Goal: Transaction & Acquisition: Purchase product/service

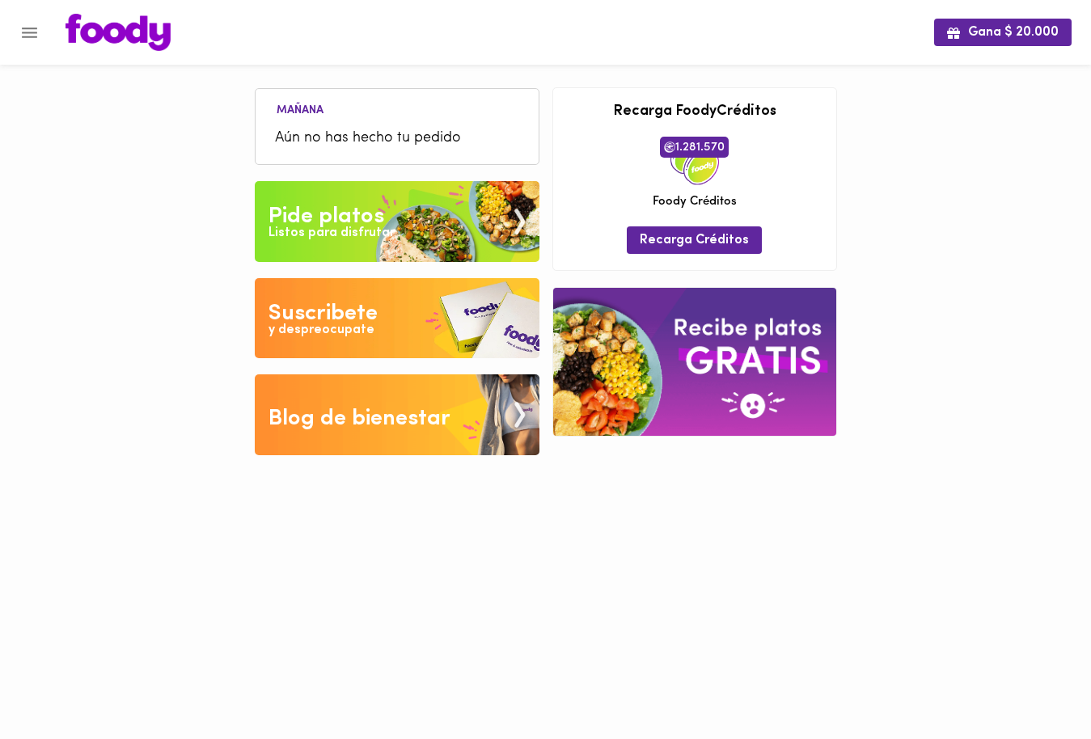
click at [335, 208] on div "Pide platos" at bounding box center [326, 217] width 116 height 32
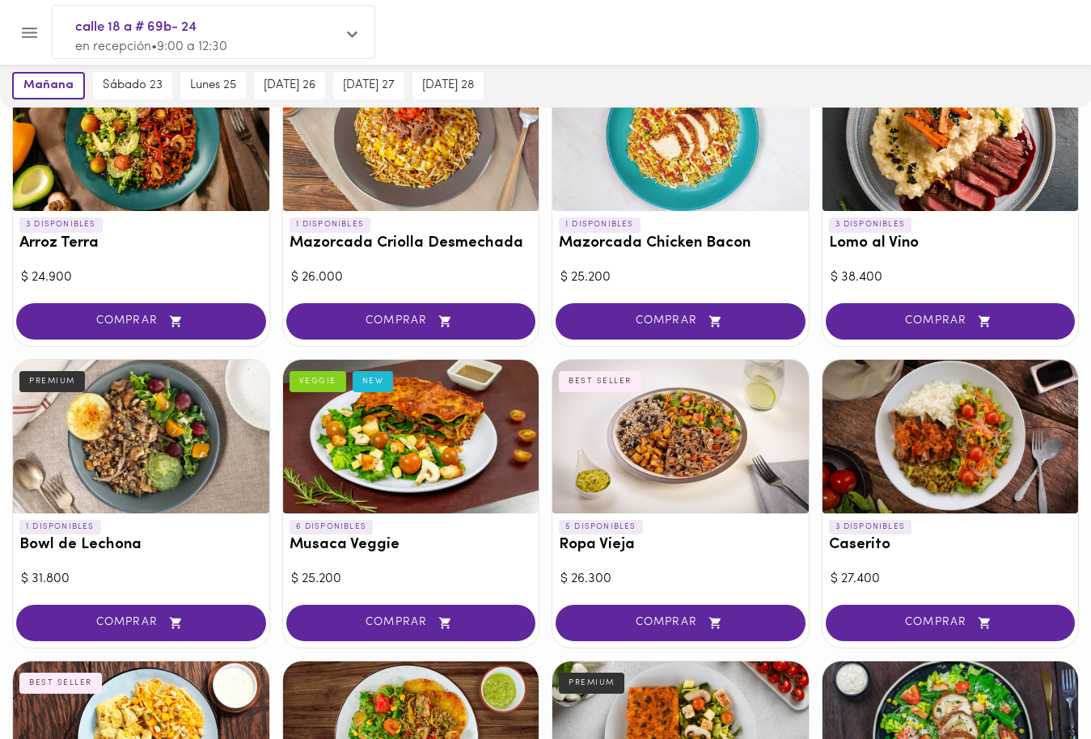
scroll to position [168, 0]
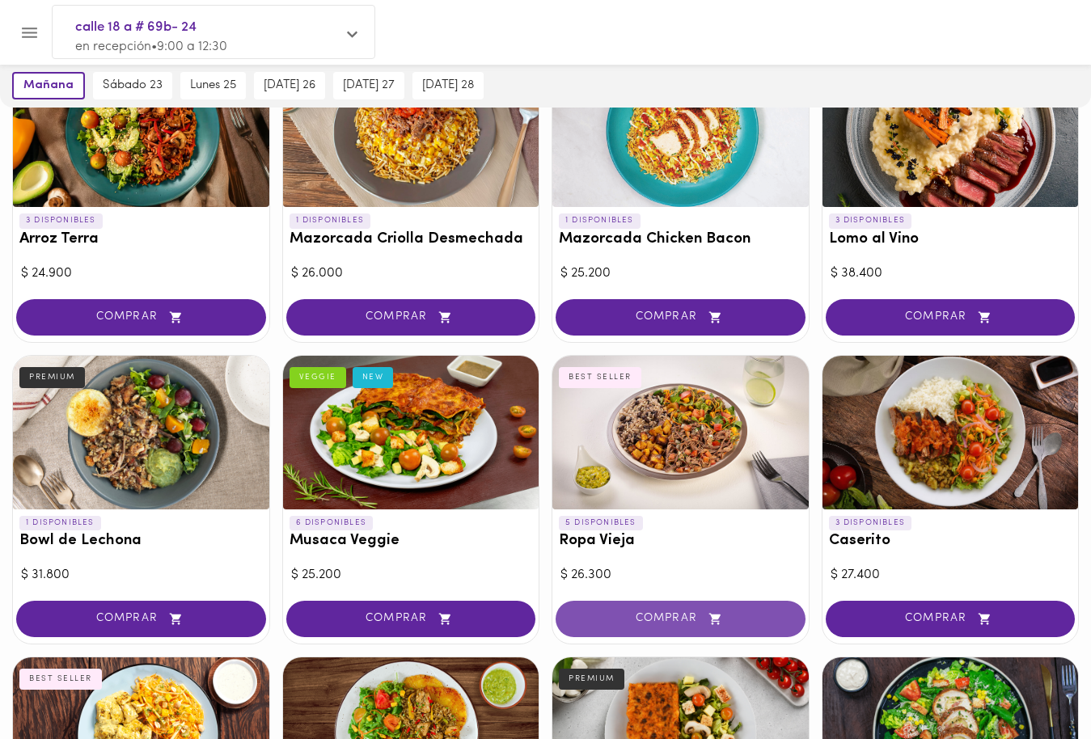
click at [691, 605] on button "COMPRAR" at bounding box center [681, 619] width 250 height 36
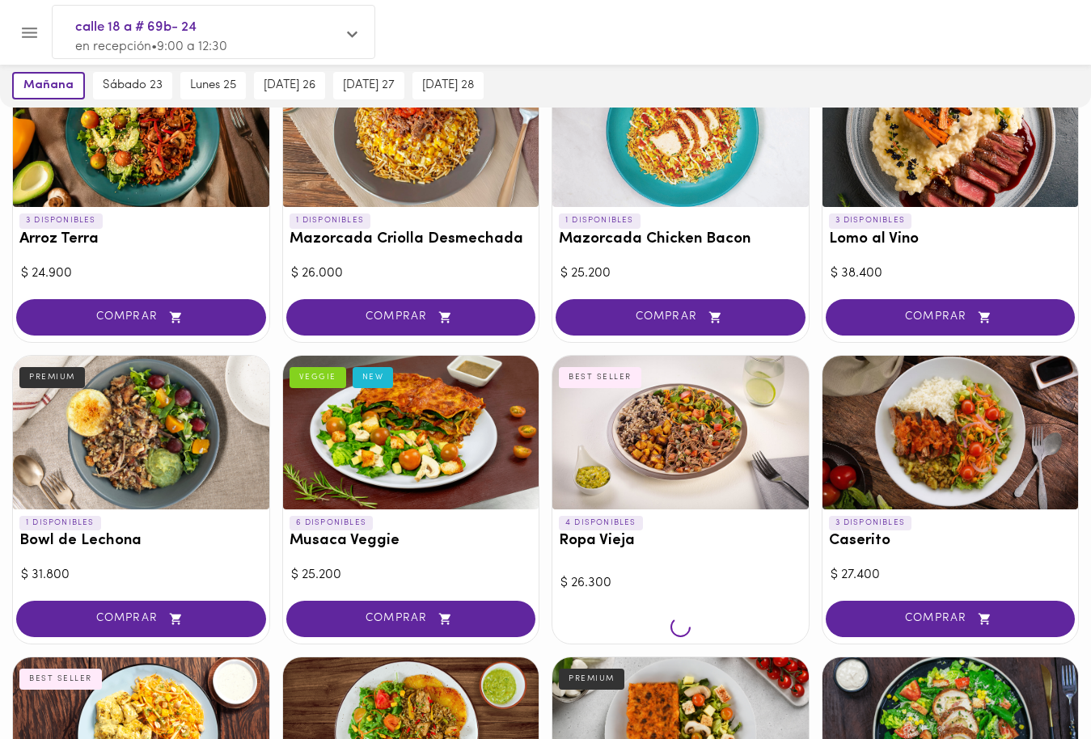
scroll to position [169, 0]
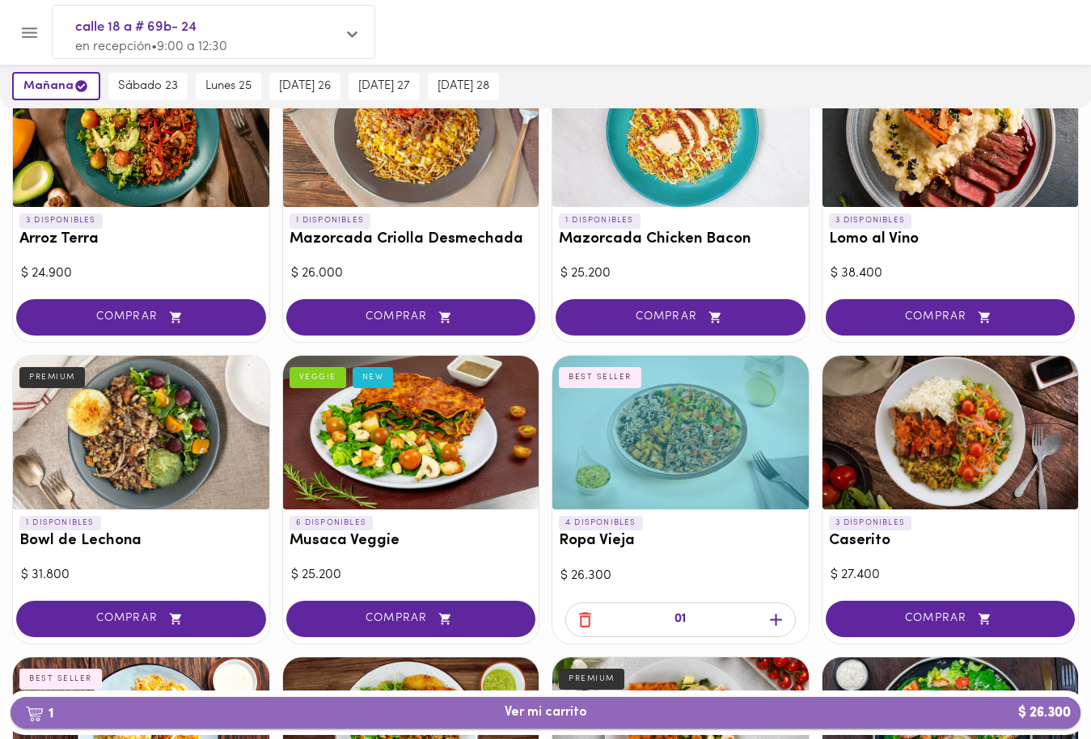
click at [826, 706] on span "1 Ver mi carrito $ 26.300" at bounding box center [545, 712] width 1044 height 15
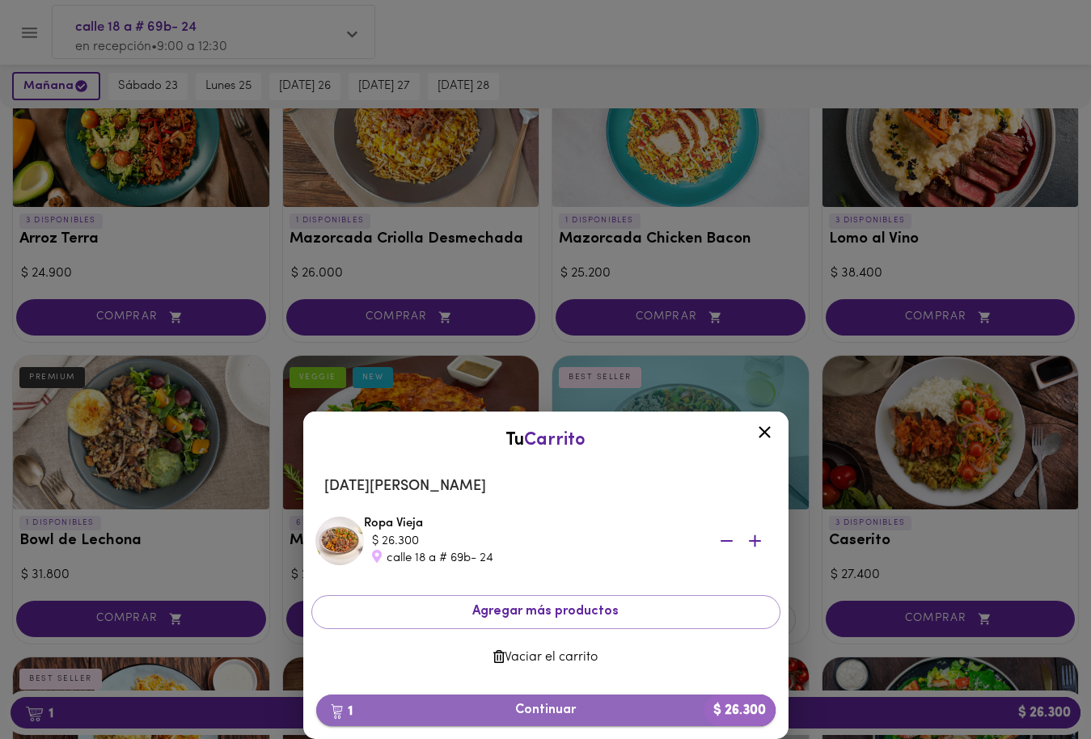
click at [550, 703] on span "1 Continuar $ 26.300" at bounding box center [545, 710] width 433 height 15
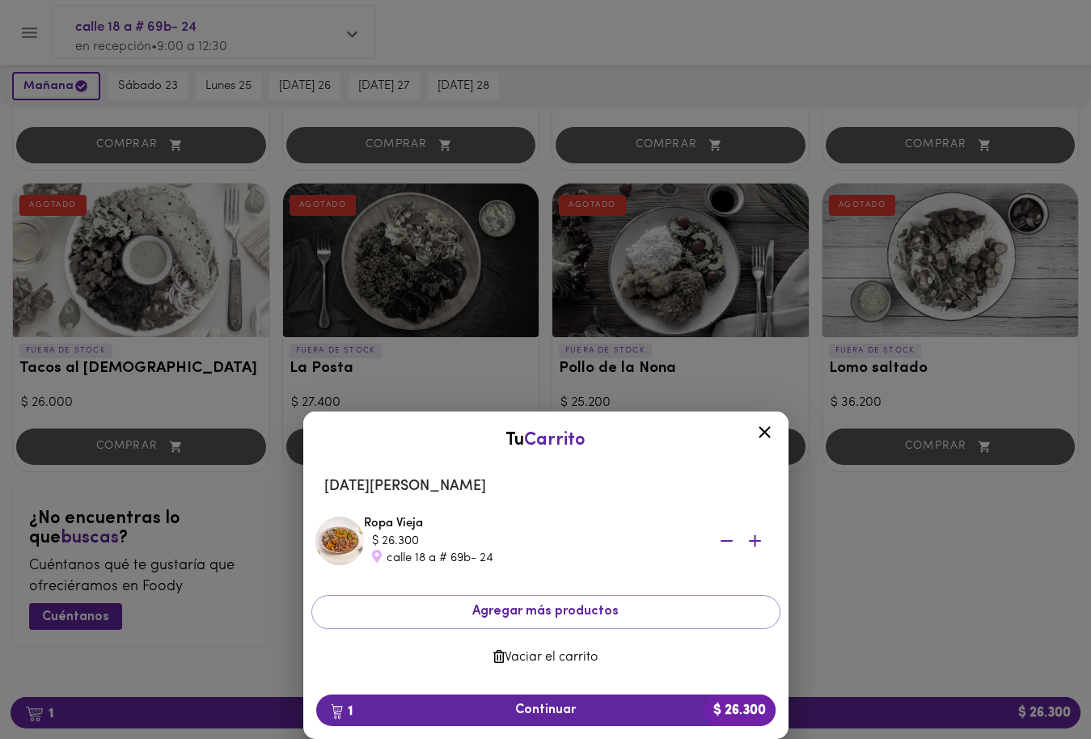
scroll to position [1548, 0]
click at [766, 433] on icon at bounding box center [764, 432] width 12 height 12
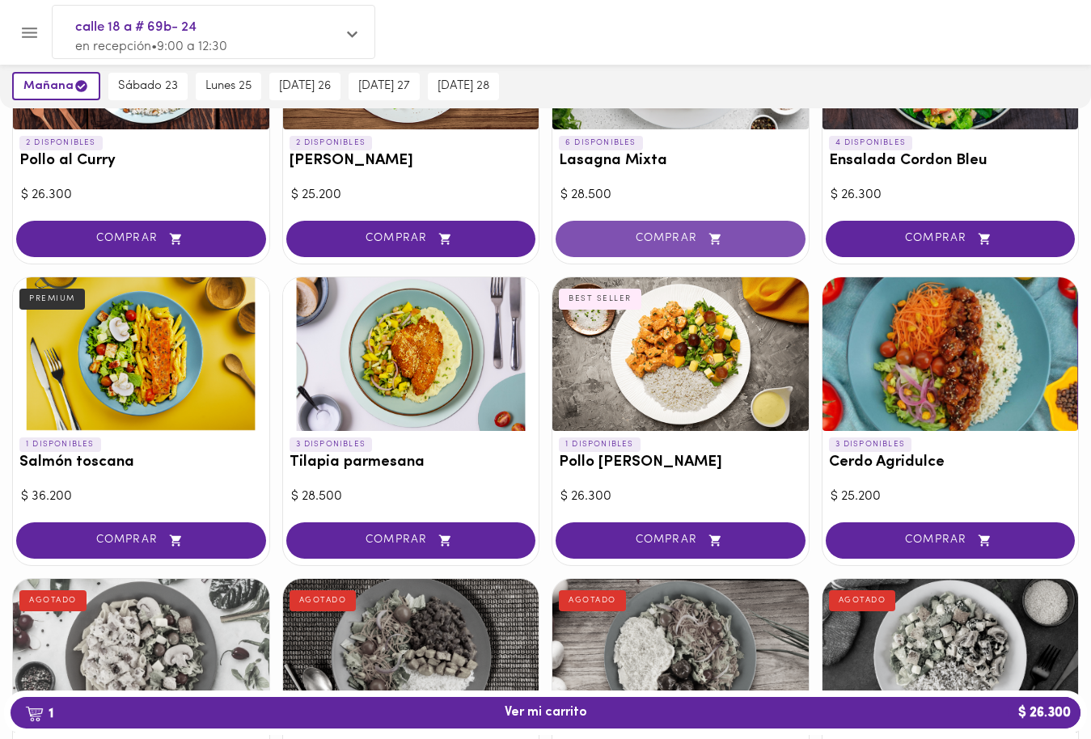
scroll to position [873, 0]
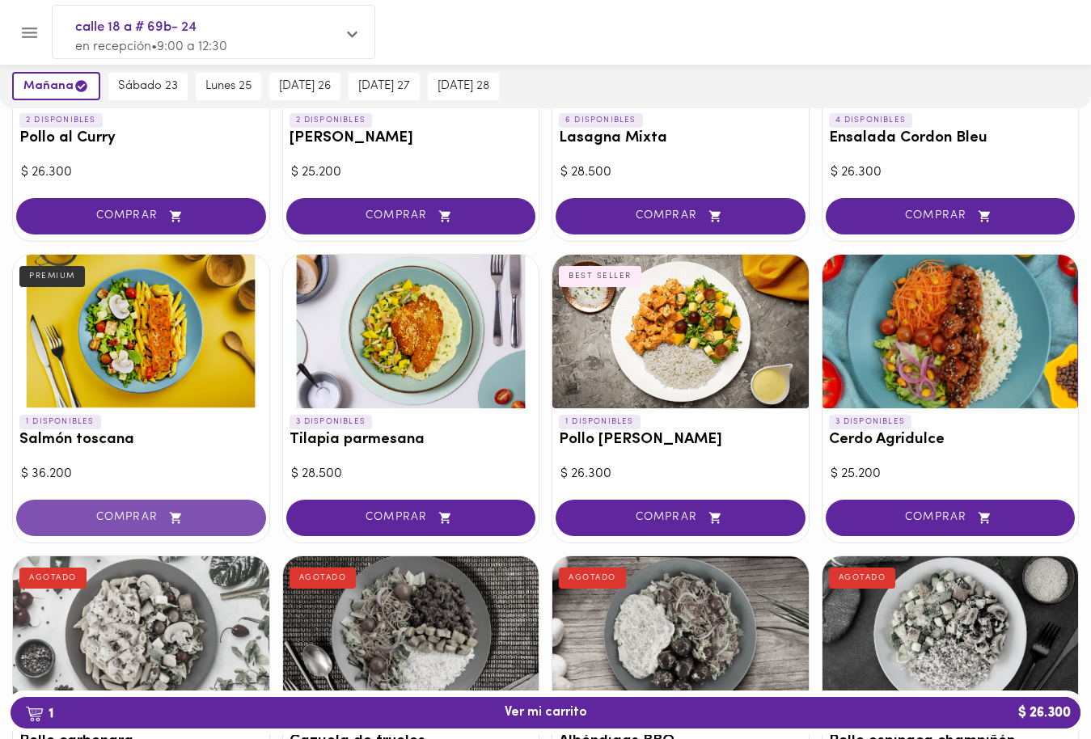
click at [153, 508] on button "COMPRAR" at bounding box center [141, 518] width 250 height 36
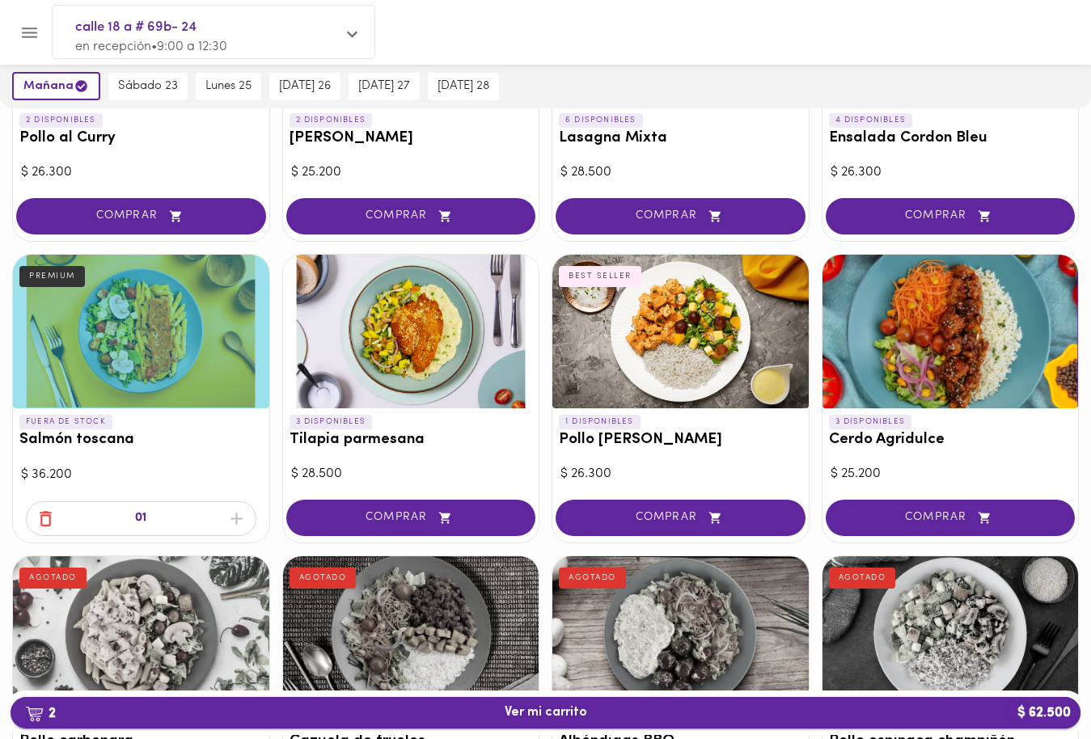
click at [541, 717] on span "2 Ver mi carrito $ 62.500" at bounding box center [546, 712] width 82 height 15
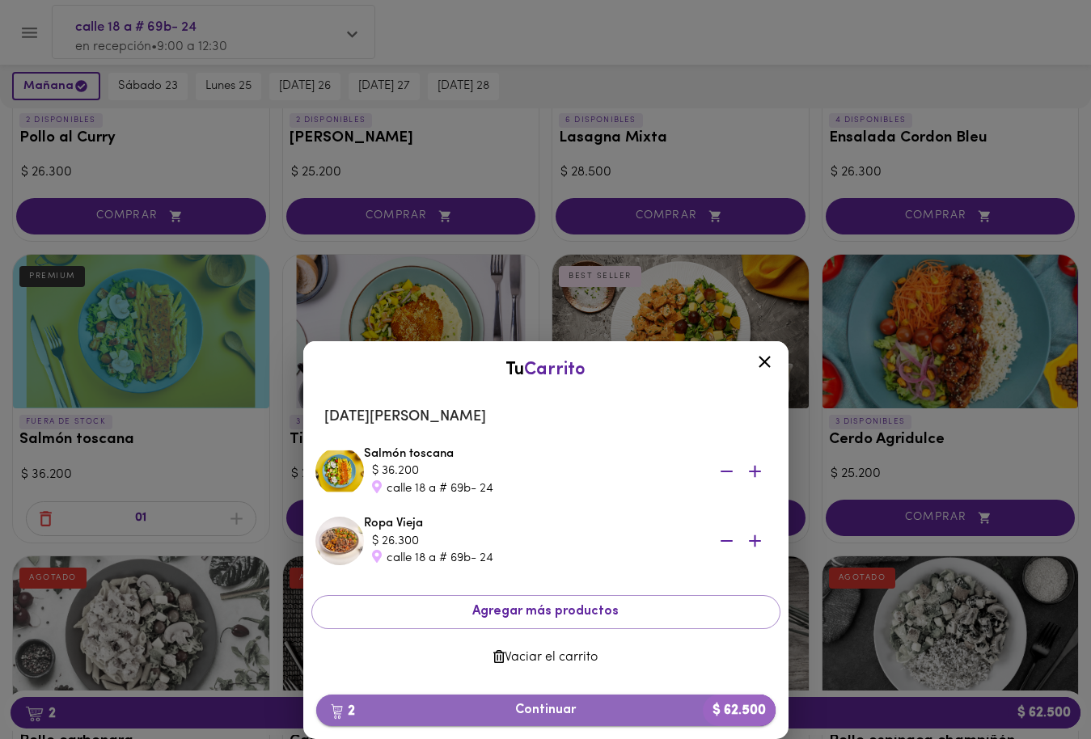
click at [531, 704] on span "2 Continuar $ 62.500" at bounding box center [545, 710] width 433 height 15
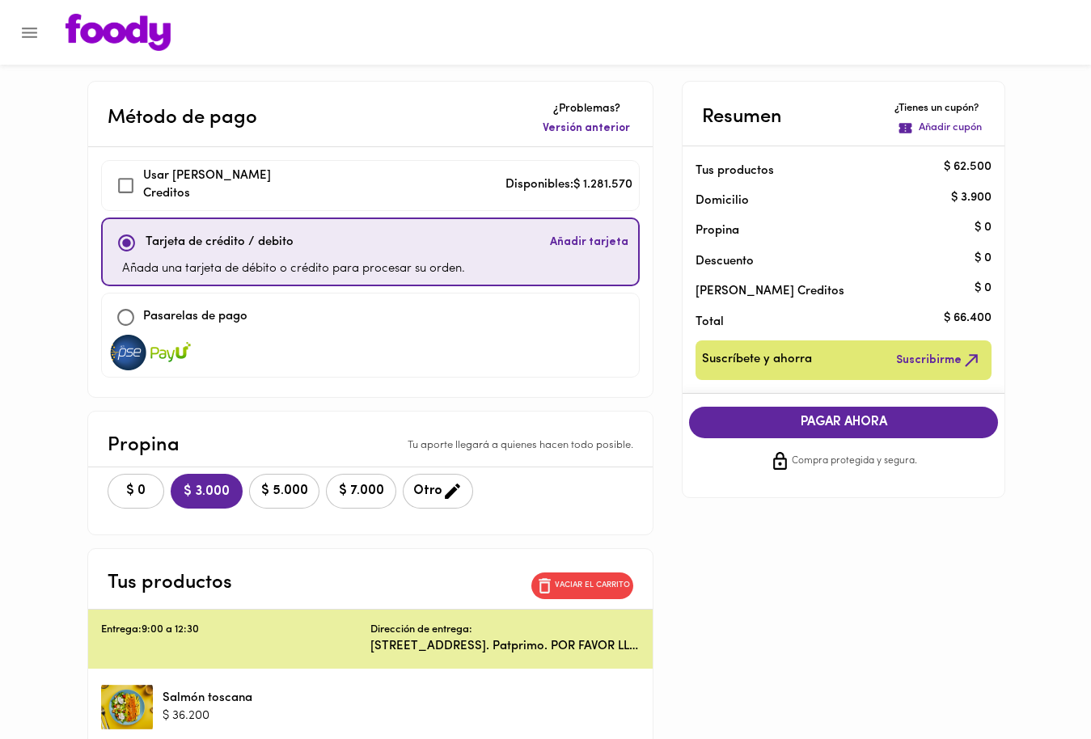
checkbox input "true"
click at [134, 494] on span "$ 0" at bounding box center [136, 491] width 36 height 15
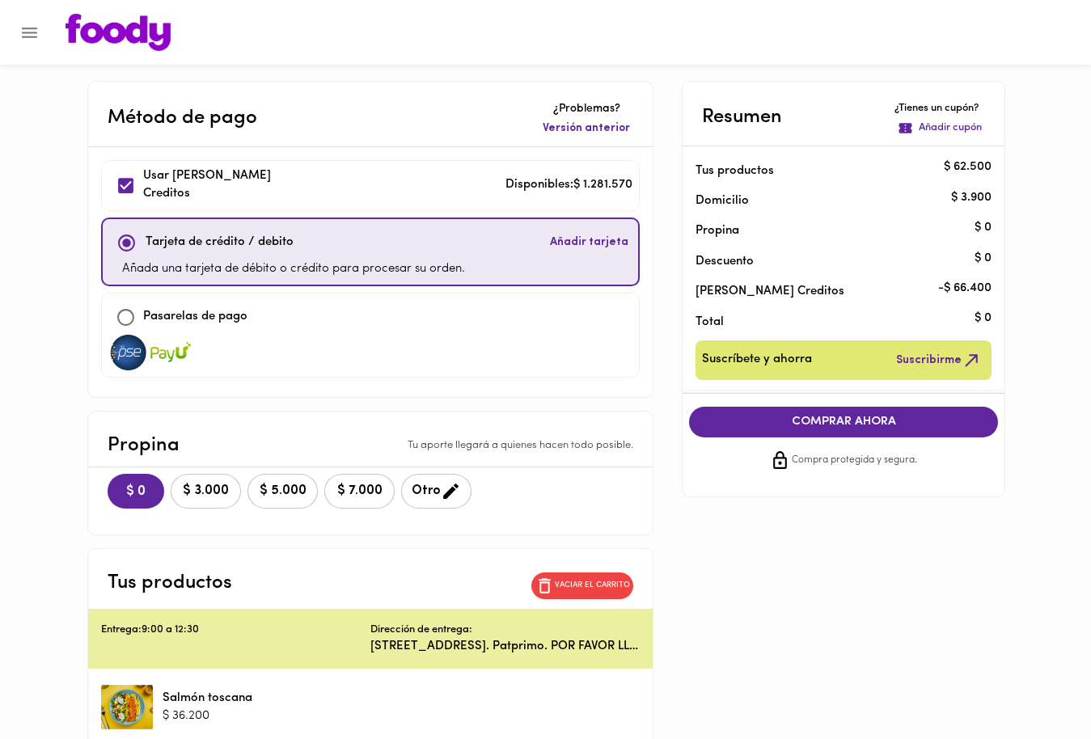
click at [820, 425] on span "COMPRAR AHORA" at bounding box center [843, 422] width 277 height 15
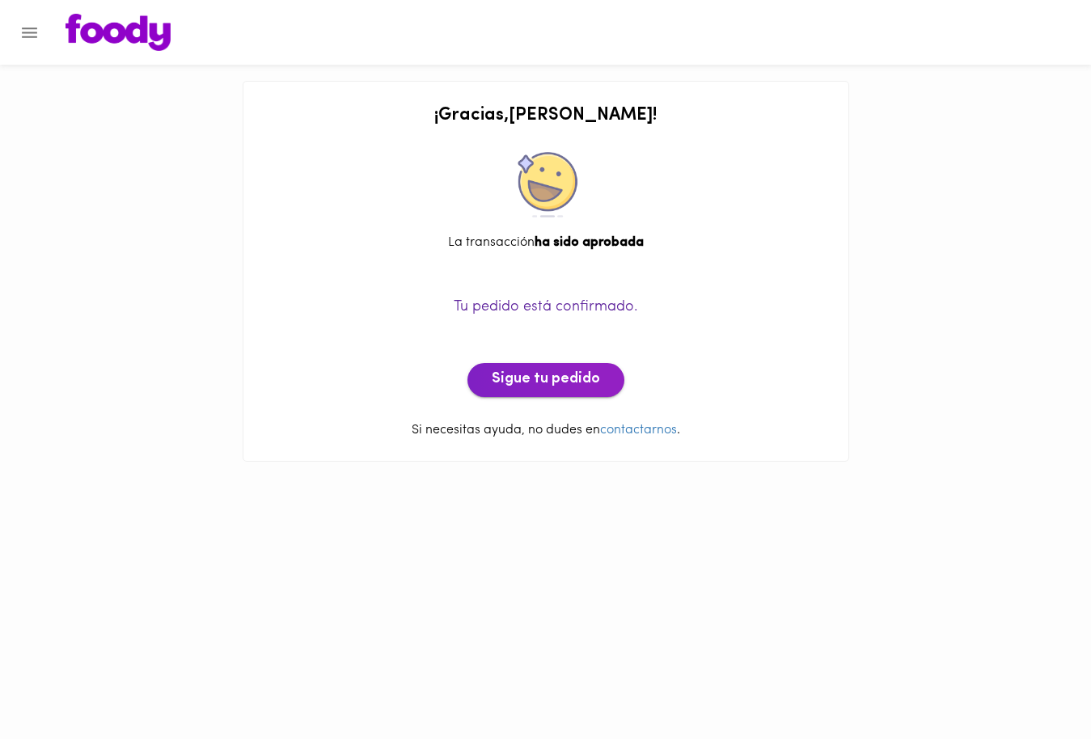
click at [565, 378] on span "Sigue tu pedido" at bounding box center [546, 380] width 108 height 18
